Goal: Use online tool/utility: Utilize a website feature to perform a specific function

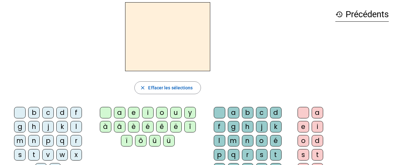
scroll to position [26, 0]
click at [32, 156] on div "t" at bounding box center [34, 156] width 12 height 12
click at [119, 113] on div "a" at bounding box center [120, 114] width 12 height 12
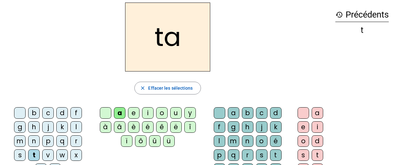
click at [261, 113] on div "c" at bounding box center [262, 114] width 12 height 12
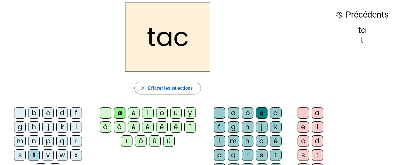
click at [219, 113] on div at bounding box center [220, 114] width 12 height 12
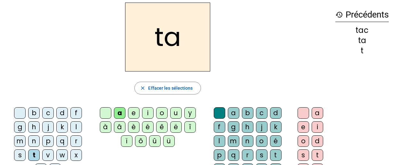
click at [133, 113] on div "e" at bounding box center [134, 114] width 12 height 12
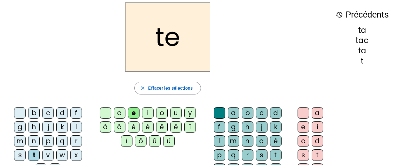
click at [49, 130] on div "j" at bounding box center [48, 128] width 12 height 12
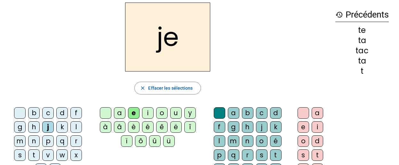
click at [61, 112] on div "d" at bounding box center [62, 114] width 12 height 12
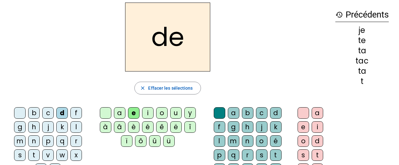
click at [17, 141] on div "m" at bounding box center [20, 142] width 12 height 12
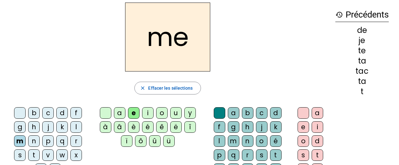
click at [118, 115] on div "a" at bounding box center [120, 114] width 12 height 12
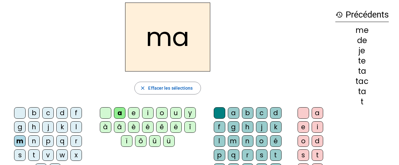
click at [75, 127] on div "l" at bounding box center [76, 128] width 12 height 12
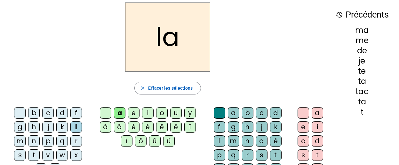
click at [264, 112] on div "c" at bounding box center [262, 114] width 12 height 12
